Goal: Information Seeking & Learning: Understand process/instructions

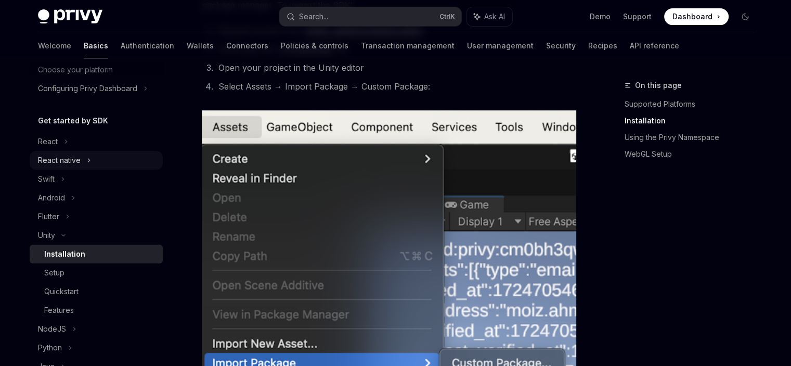
scroll to position [208, 0]
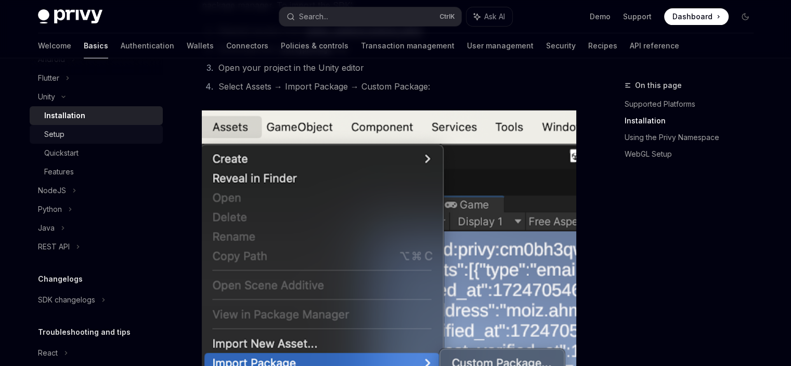
click at [64, 141] on link "Setup" at bounding box center [96, 134] width 133 height 19
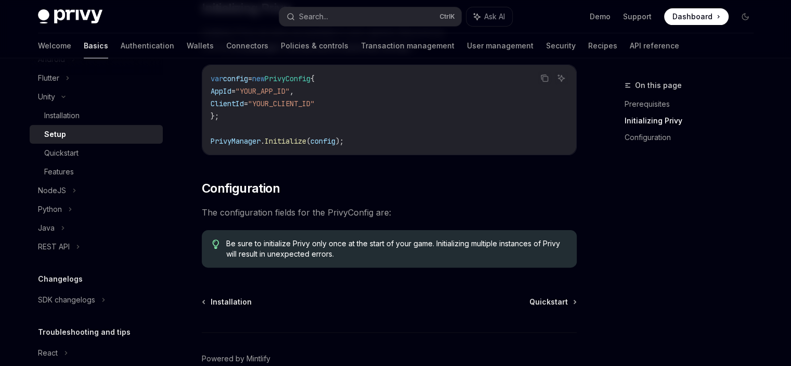
scroll to position [210, 0]
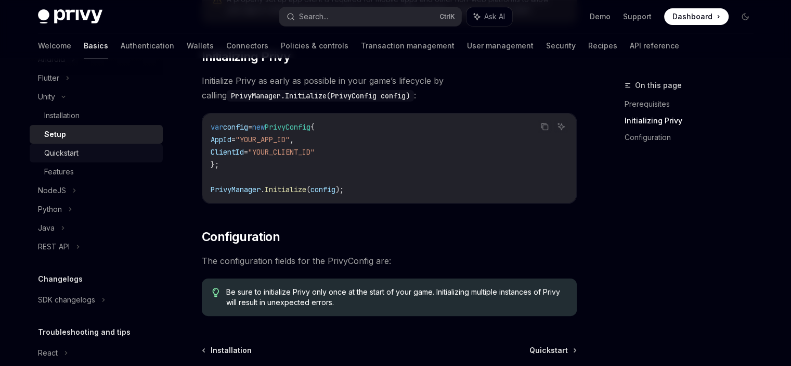
click at [95, 156] on div "Quickstart" at bounding box center [100, 153] width 112 height 12
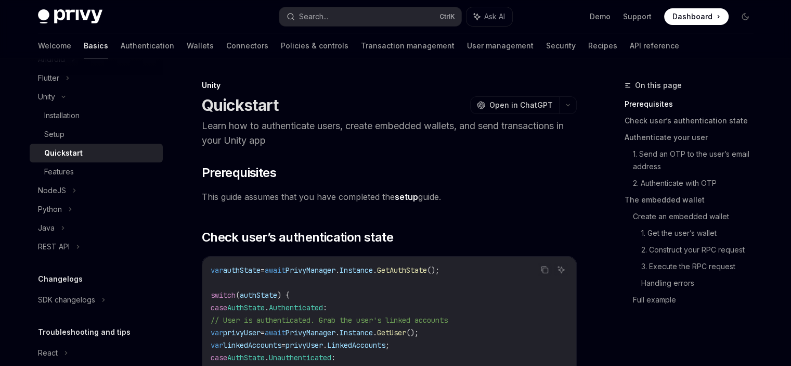
scroll to position [156, 0]
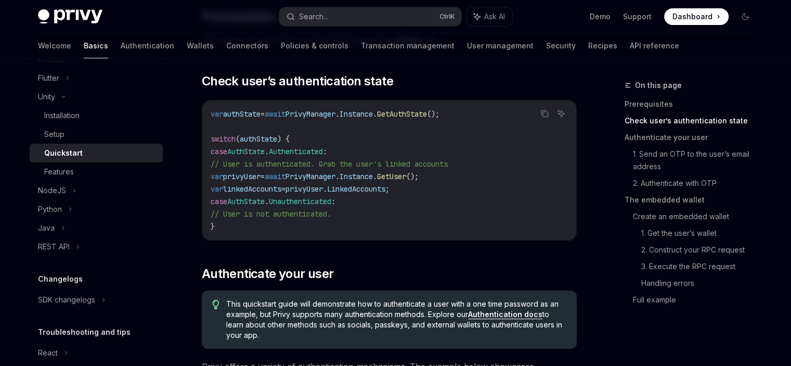
drag, startPoint x: 472, startPoint y: 178, endPoint x: 248, endPoint y: 178, distance: 224.2
click at [248, 178] on code "var authState = await PrivyManager . Instance . GetAuthState (); switch ( authS…" at bounding box center [389, 170] width 357 height 125
click at [389, 180] on code "var authState = await PrivyManager . Instance . GetAuthState (); switch ( authS…" at bounding box center [389, 170] width 357 height 125
click at [67, 176] on div "Features" at bounding box center [59, 171] width 30 height 12
type textarea "*"
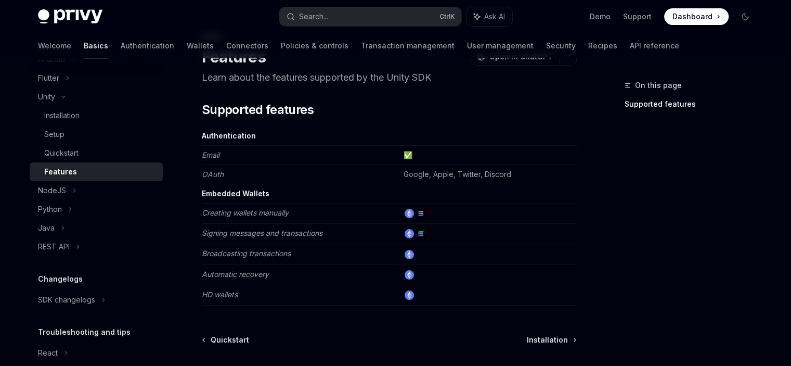
scroll to position [141, 0]
